Goal: Task Accomplishment & Management: Manage account settings

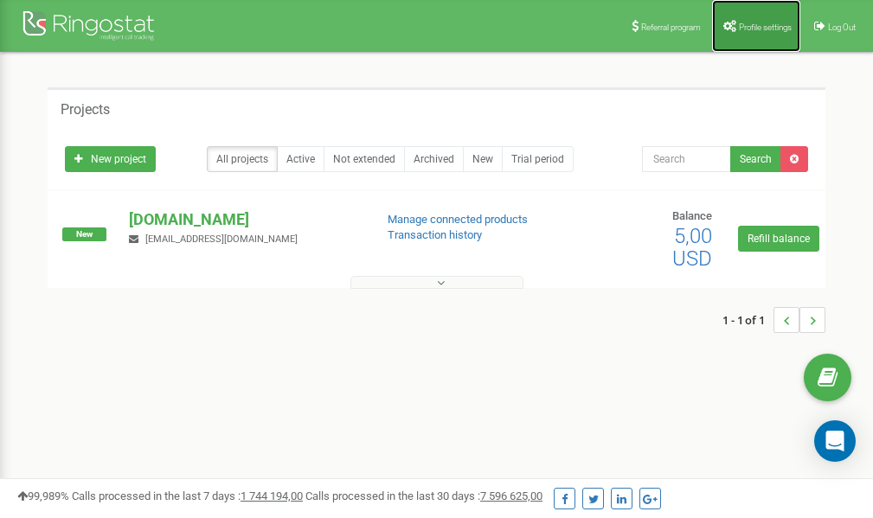
click at [759, 28] on span "Profile settings" at bounding box center [765, 28] width 53 height 10
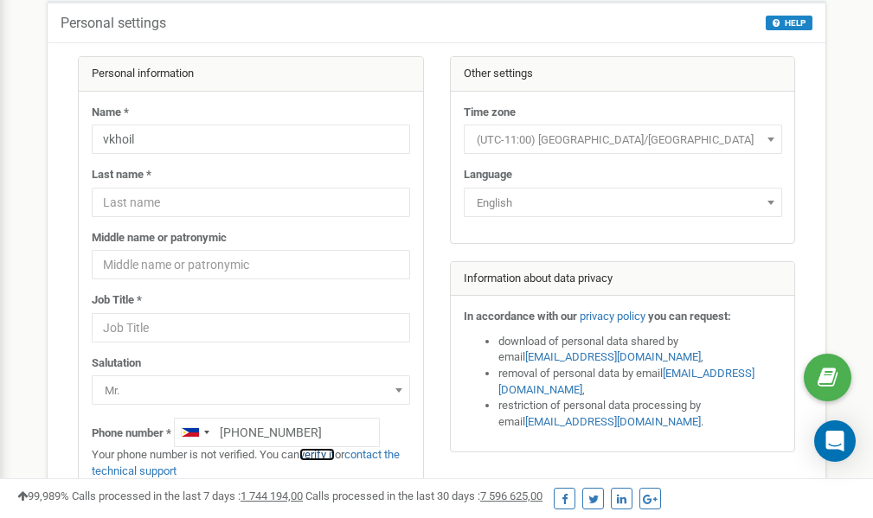
click at [327, 453] on link "verify it" at bounding box center [316, 454] width 35 height 13
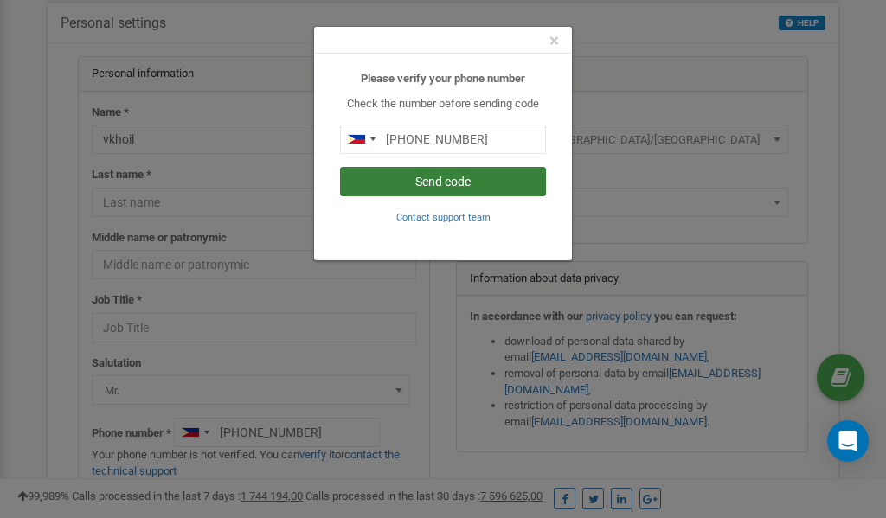
click at [426, 182] on button "Send code" at bounding box center [443, 181] width 206 height 29
